Goal: Task Accomplishment & Management: Use online tool/utility

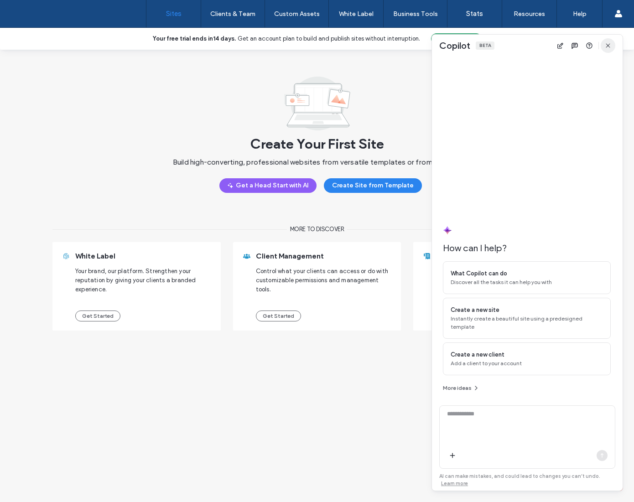
click at [607, 44] on icon "button" at bounding box center [607, 45] width 7 height 7
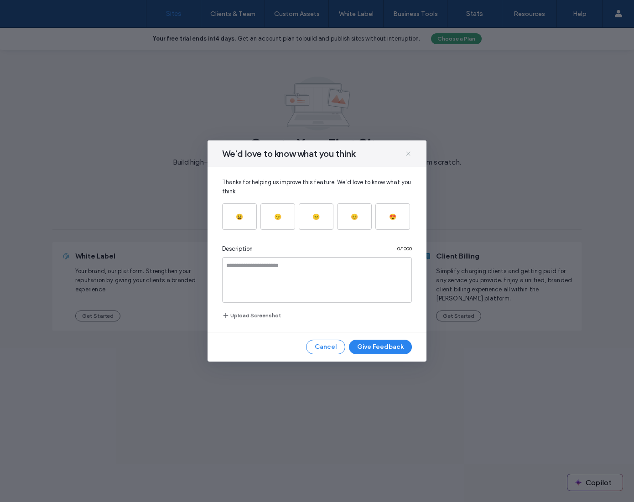
click at [407, 156] on icon at bounding box center [407, 153] width 7 height 7
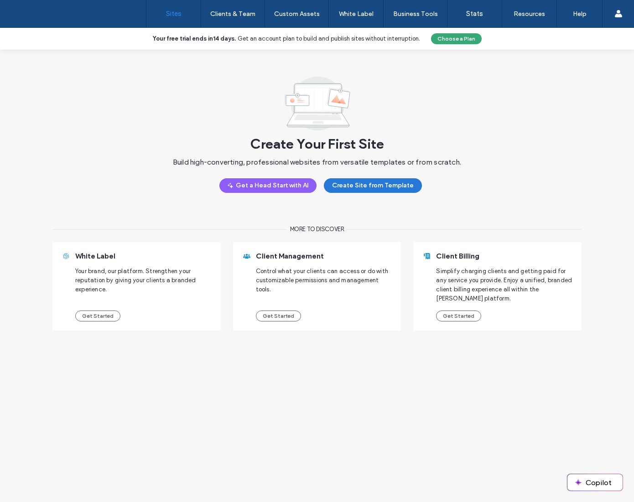
click at [346, 185] on button "Create Site from Template" at bounding box center [373, 185] width 98 height 15
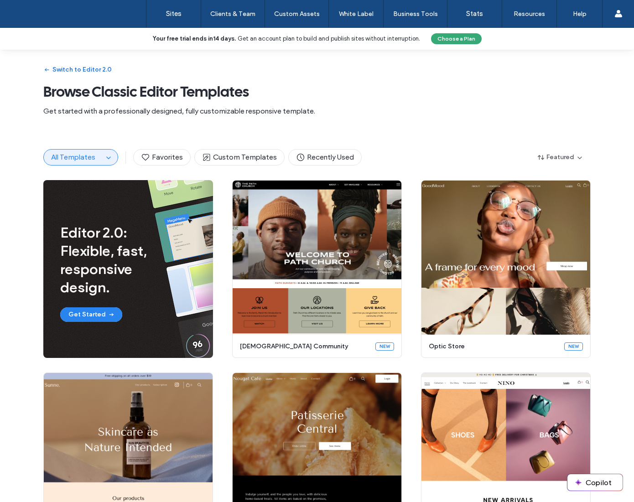
click at [91, 74] on button "Switch to Editor 2.0" at bounding box center [77, 69] width 68 height 15
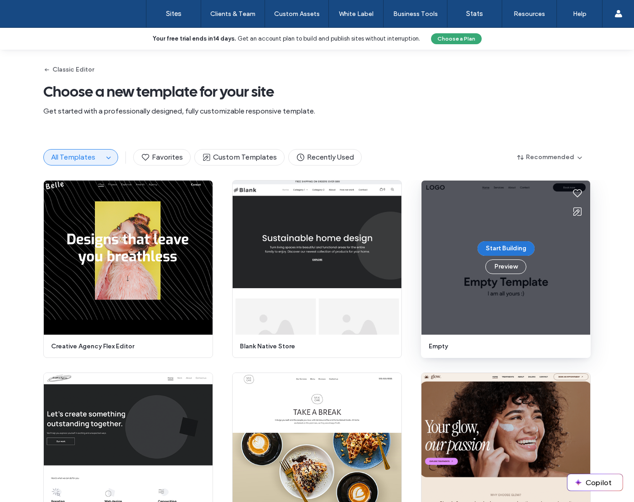
click at [498, 248] on button "Start Building" at bounding box center [505, 248] width 57 height 15
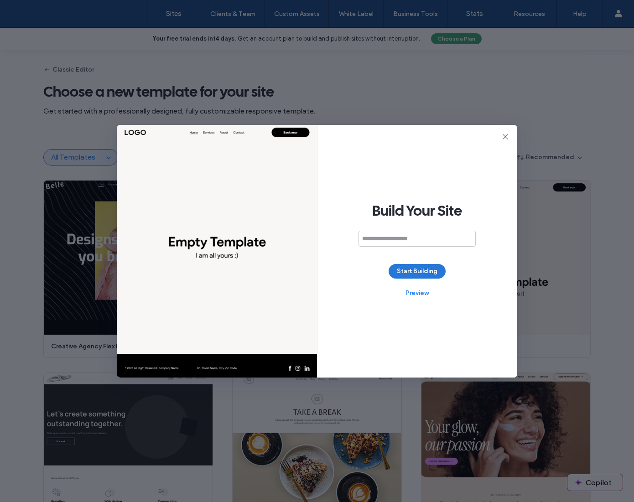
click at [423, 269] on button "Start Building" at bounding box center [417, 271] width 57 height 15
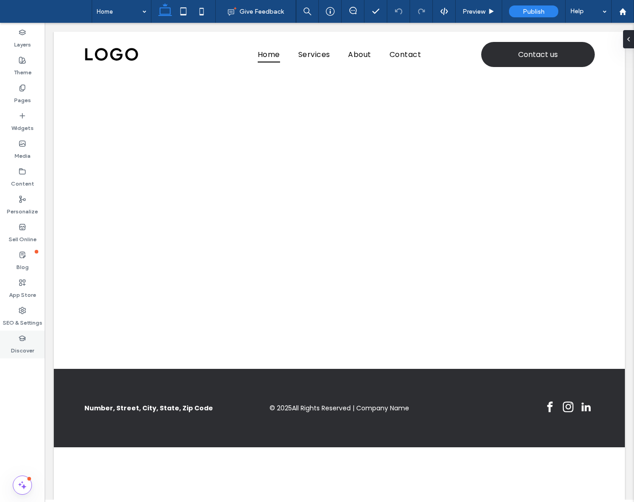
click at [28, 332] on div "Discover" at bounding box center [22, 345] width 45 height 28
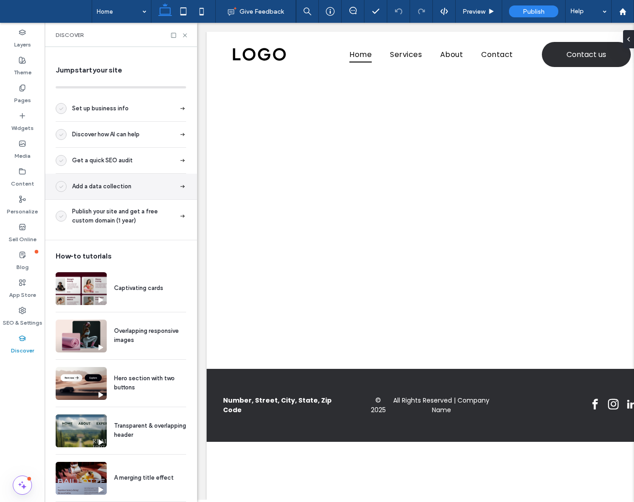
click at [127, 192] on div "Add a data collection" at bounding box center [121, 187] width 152 height 26
